Goal: Task Accomplishment & Management: Manage account settings

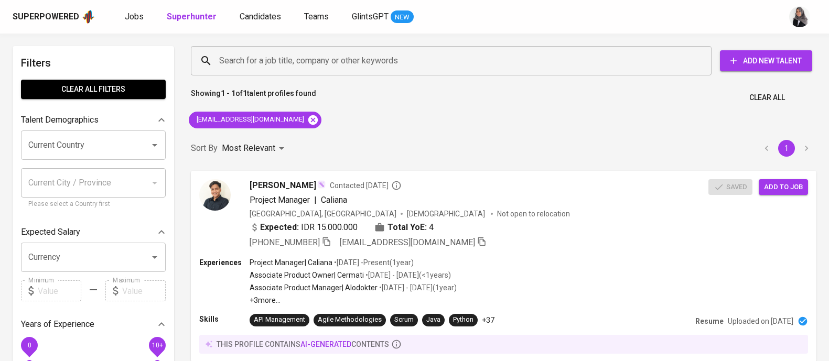
scroll to position [1, 0]
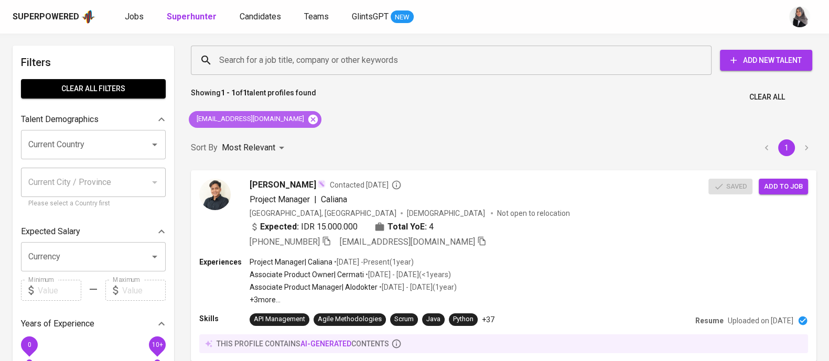
click at [307, 118] on icon at bounding box center [313, 120] width 12 height 12
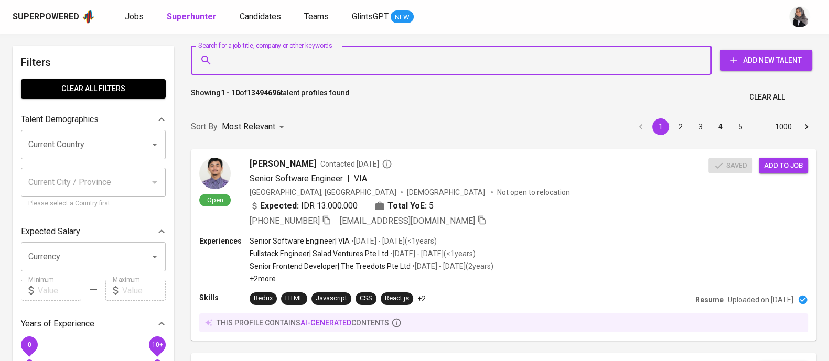
click at [320, 56] on input "Search for a job title, company or other keywords" at bounding box center [454, 60] width 475 height 20
paste input "[EMAIL_ADDRESS][DOMAIN_NAME]"
type input "[EMAIL_ADDRESS][DOMAIN_NAME]"
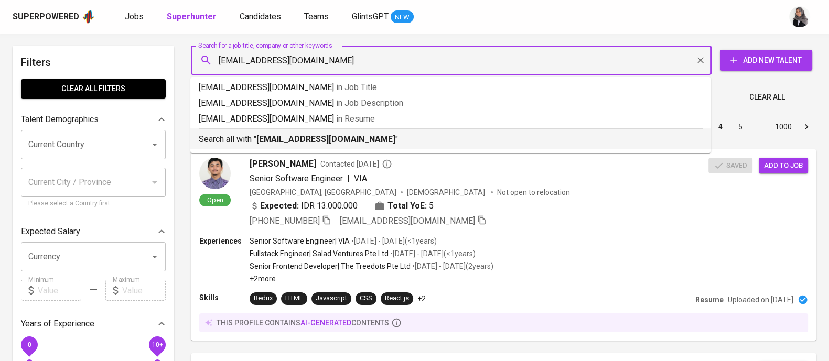
click at [354, 140] on b "[EMAIL_ADDRESS][DOMAIN_NAME]" at bounding box center [326, 139] width 139 height 10
click at [354, 140] on div "Sort By Most Relevant MOST_RELEVANT 1 2 3 4 5 … 1000" at bounding box center [504, 127] width 638 height 32
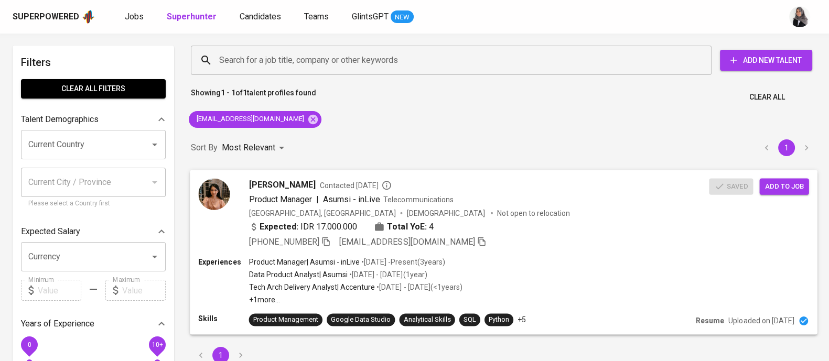
click at [591, 214] on div "[GEOGRAPHIC_DATA], [GEOGRAPHIC_DATA] [DEMOGRAPHIC_DATA] Not open to relocation" at bounding box center [479, 213] width 461 height 10
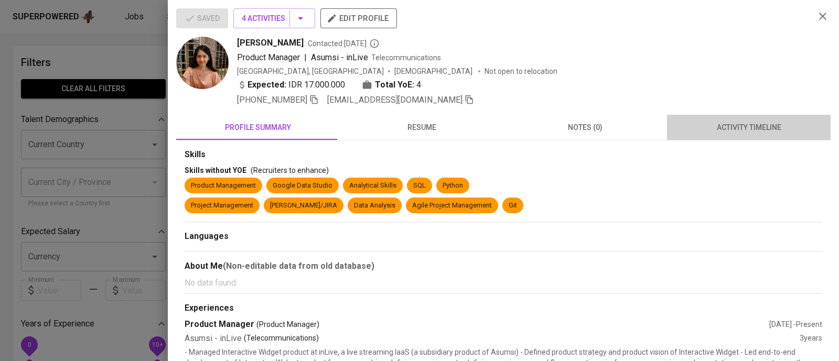
click at [751, 116] on button "activity timeline" at bounding box center [749, 127] width 164 height 25
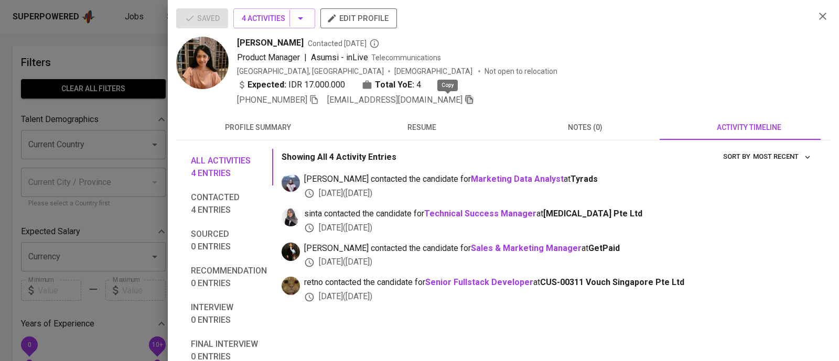
click at [466, 102] on icon "button" at bounding box center [469, 99] width 7 height 9
click at [88, 58] on div at bounding box center [419, 180] width 839 height 361
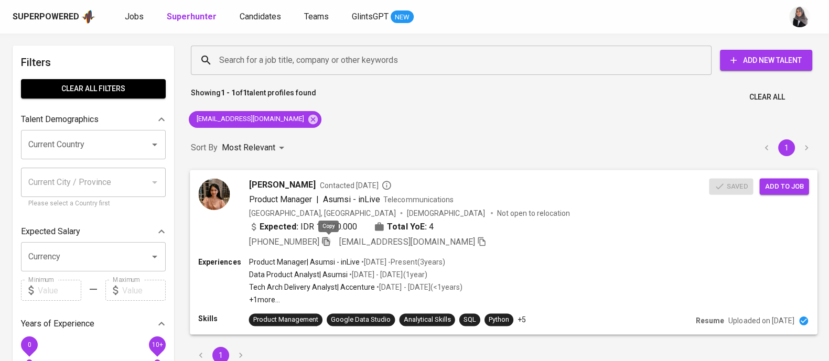
click at [329, 243] on icon "button" at bounding box center [325, 241] width 7 height 9
click at [308, 120] on icon at bounding box center [312, 118] width 9 height 9
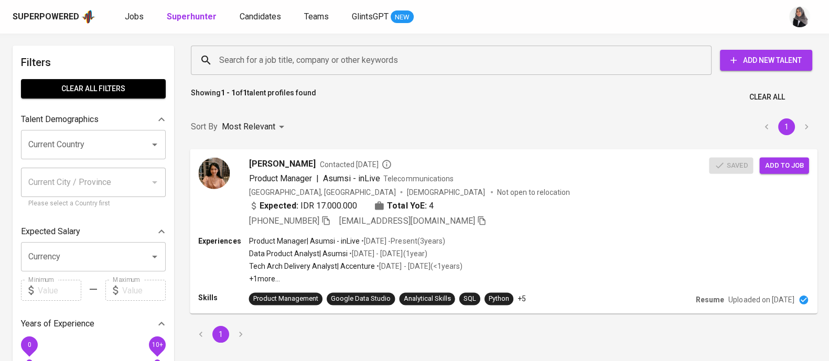
click at [305, 66] on input "Search for a job title, company or other keywords" at bounding box center [454, 60] width 475 height 20
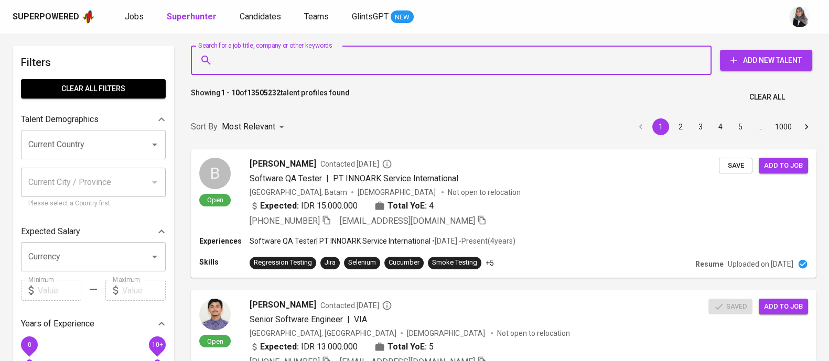
click at [308, 61] on input "Search for a job title, company or other keywords" at bounding box center [454, 60] width 475 height 20
paste input "[EMAIL_ADDRESS][DOMAIN_NAME]"
type input "[EMAIL_ADDRESS][DOMAIN_NAME]"
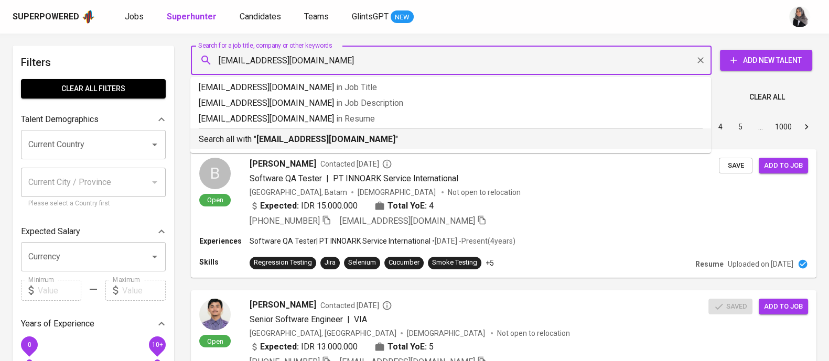
click at [336, 140] on b "[EMAIL_ADDRESS][DOMAIN_NAME]" at bounding box center [326, 139] width 139 height 10
click at [336, 140] on div "Sort By Most Relevant MOST_RELEVANT 1 2 3 4 5 … 1000" at bounding box center [504, 127] width 638 height 32
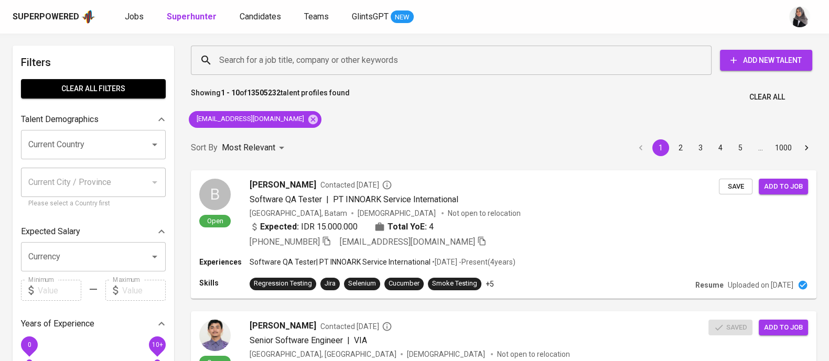
click at [336, 140] on div "Sort By Most Relevant MOST_RELEVANT 1 2 3 4 5 … 1000" at bounding box center [504, 148] width 638 height 32
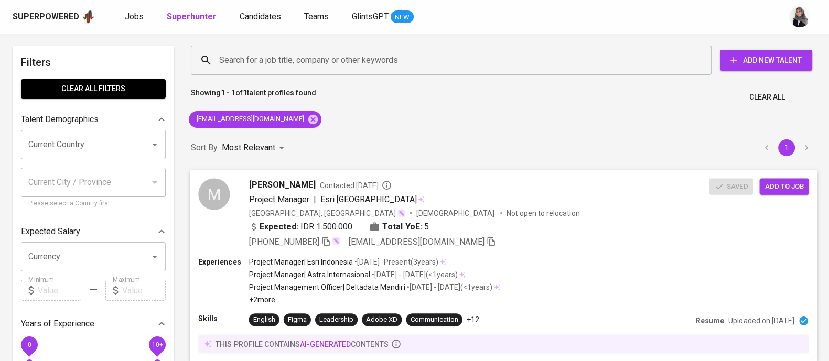
click at [524, 239] on div "[PHONE_NUMBER] [EMAIL_ADDRESS][DOMAIN_NAME]" at bounding box center [479, 242] width 461 height 13
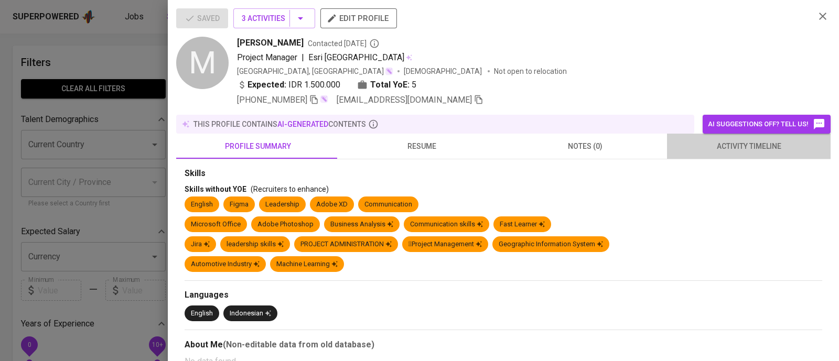
click at [758, 150] on span "activity timeline" at bounding box center [749, 146] width 151 height 13
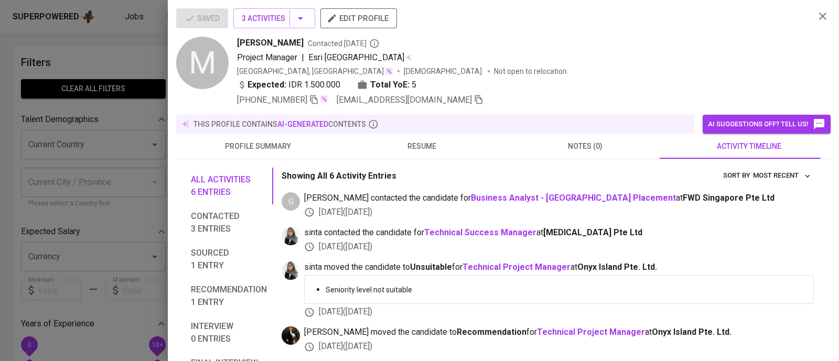
click at [119, 55] on div at bounding box center [419, 180] width 839 height 361
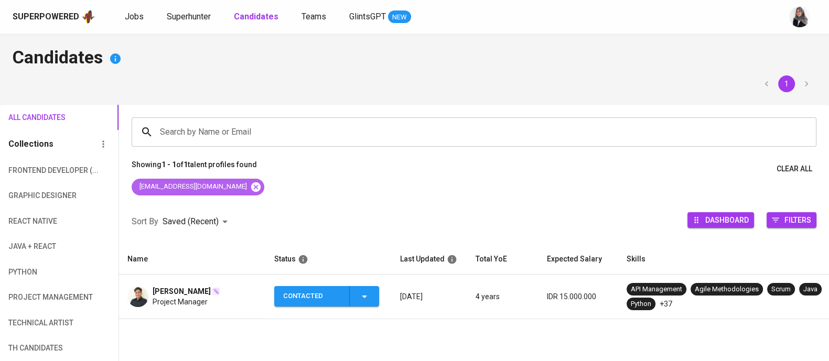
click at [250, 186] on icon at bounding box center [256, 188] width 12 height 12
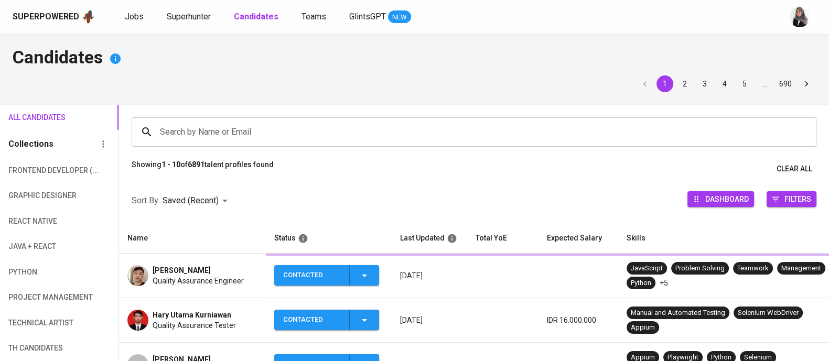
click at [257, 132] on input "Search by Name or Email" at bounding box center [476, 132] width 639 height 20
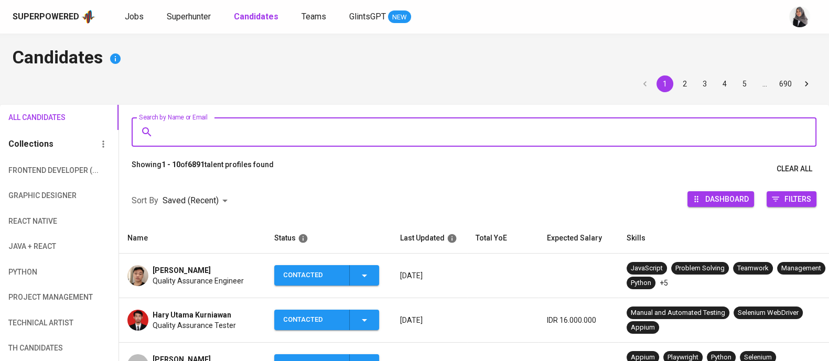
paste input "[EMAIL_ADDRESS][DOMAIN_NAME]"
type input "[EMAIL_ADDRESS][DOMAIN_NAME]"
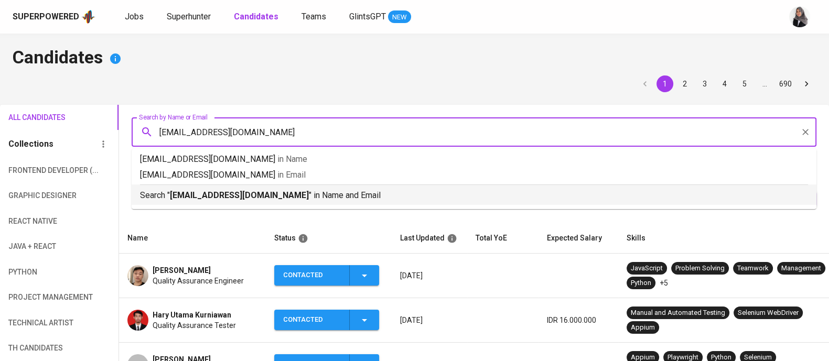
click at [298, 193] on p "Search " [EMAIL_ADDRESS][DOMAIN_NAME] " in Name and Email" at bounding box center [474, 195] width 668 height 13
click at [298, 179] on div at bounding box center [474, 179] width 710 height 0
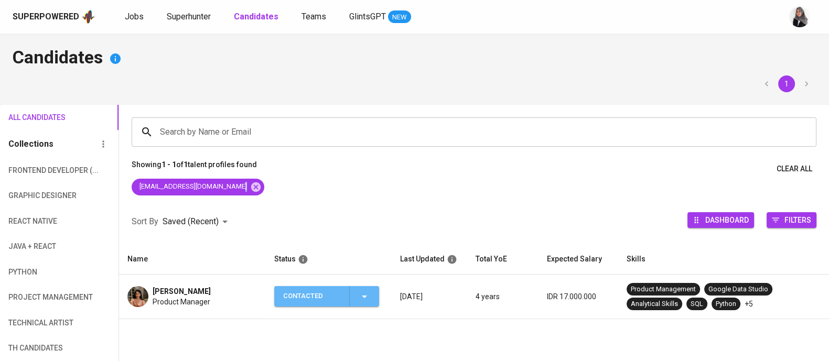
click at [362, 296] on icon "button" at bounding box center [364, 297] width 13 height 13
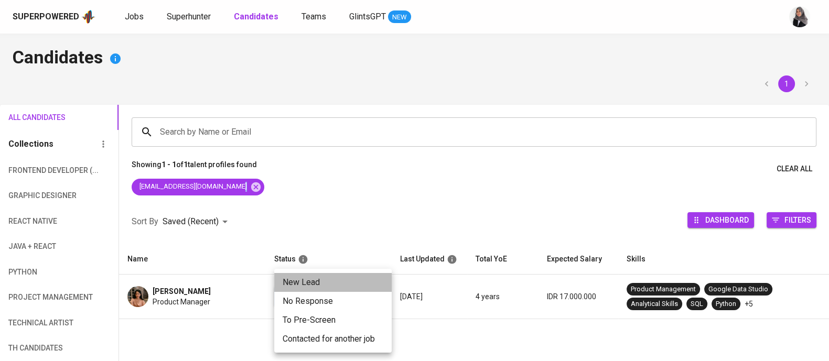
click at [332, 285] on li "New Lead" at bounding box center [333, 282] width 118 height 19
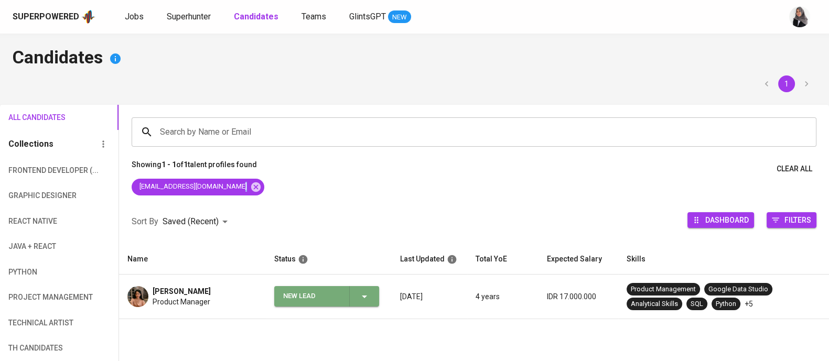
click at [372, 300] on span "New Lead" at bounding box center [327, 296] width 97 height 20
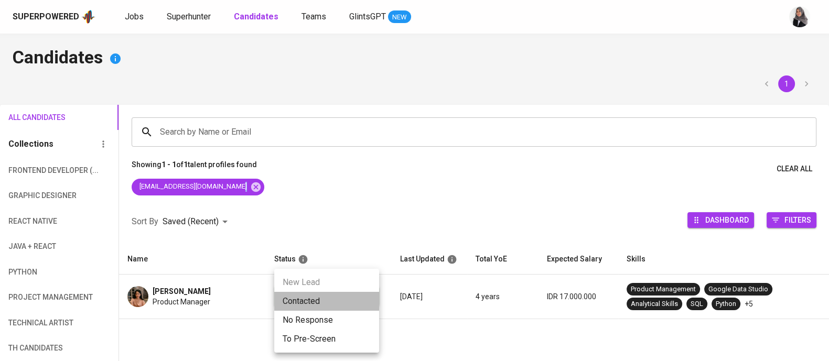
click at [346, 300] on li "Contacted" at bounding box center [326, 301] width 105 height 19
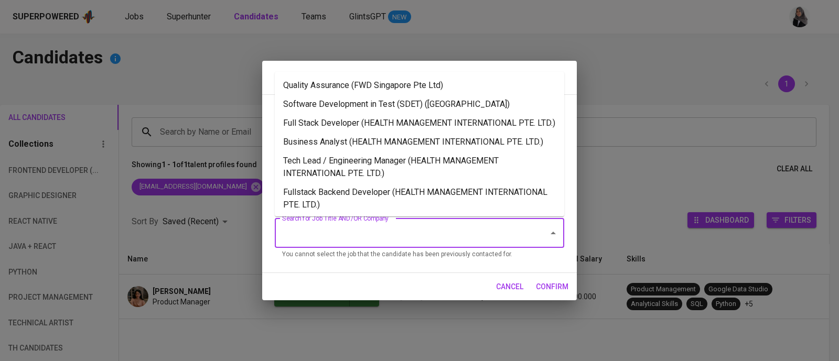
click at [396, 237] on input "Search for Job Title AND/OR Company" at bounding box center [405, 233] width 251 height 20
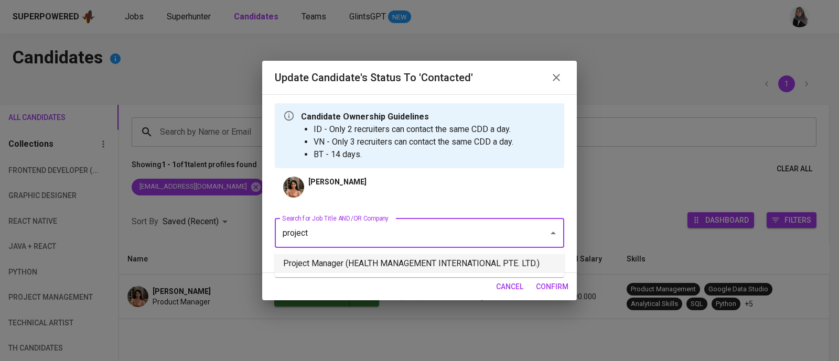
click at [469, 255] on li "Project Manager (HEALTH MANAGEMENT INTERNATIONAL PTE. LTD.)" at bounding box center [420, 263] width 290 height 19
type input "project"
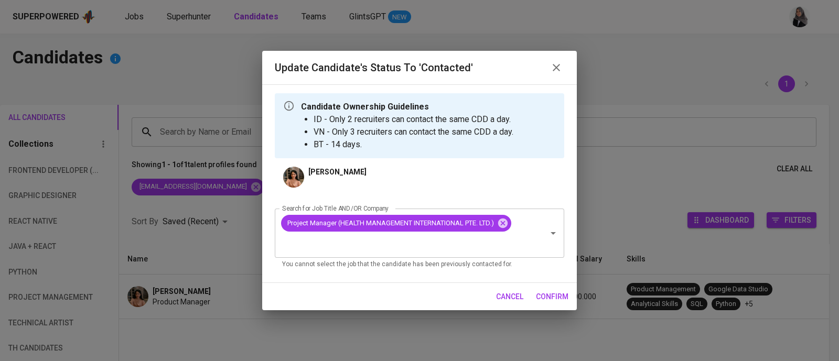
click at [556, 300] on span "confirm" at bounding box center [552, 297] width 33 height 13
